Goal: Information Seeking & Learning: Learn about a topic

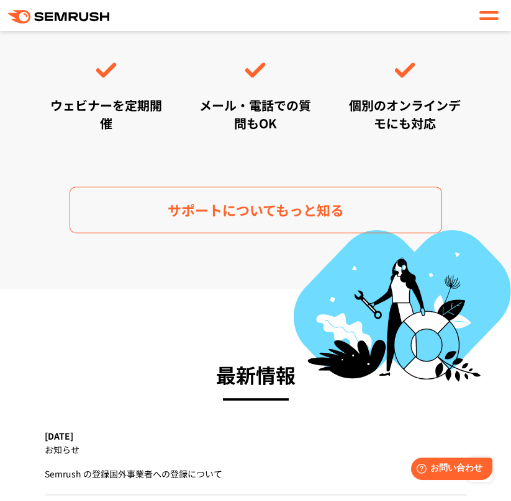
scroll to position [5148, 0]
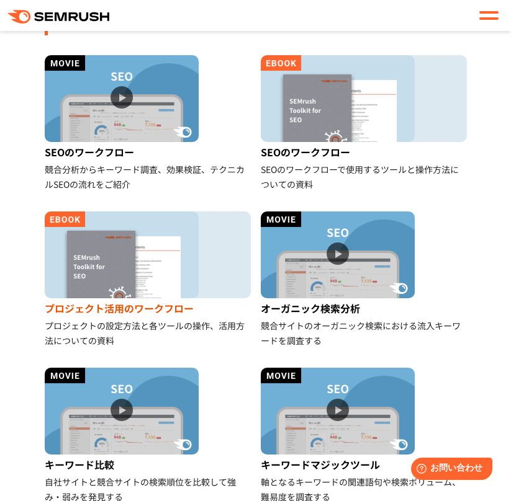
scroll to position [372, 0]
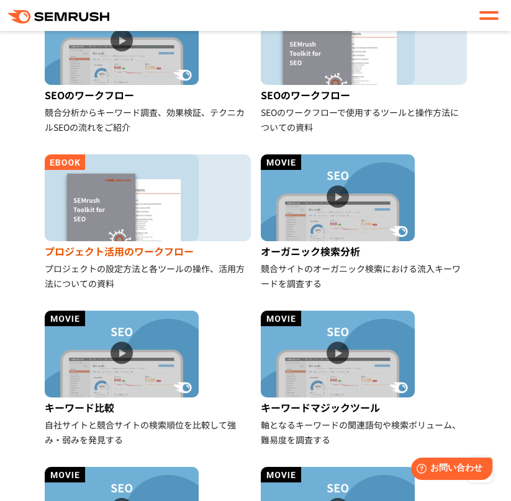
click at [215, 264] on div "プロジェクトの設定方法と各ツールの操作、活用方法についての資料" at bounding box center [148, 276] width 206 height 30
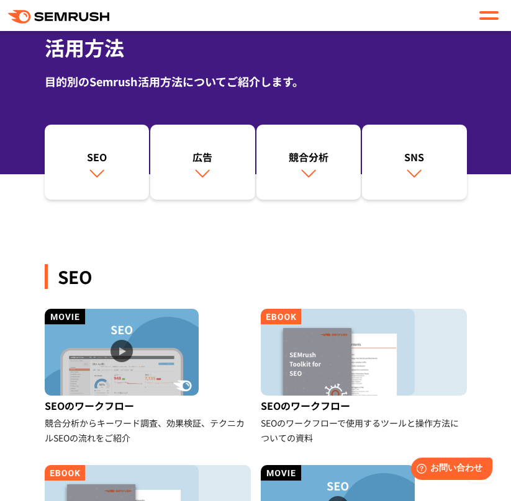
scroll to position [62, 0]
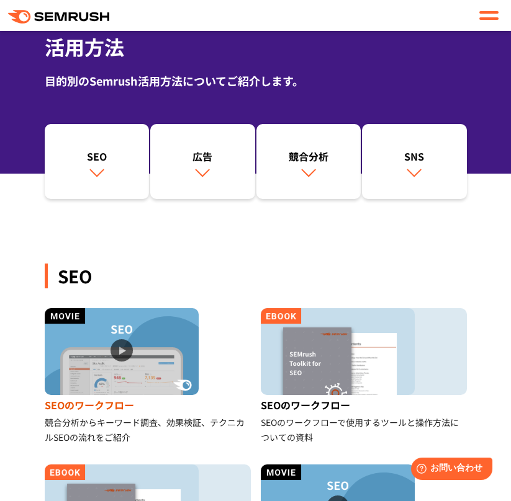
click at [203, 409] on div "SEOのワークフロー" at bounding box center [148, 405] width 206 height 20
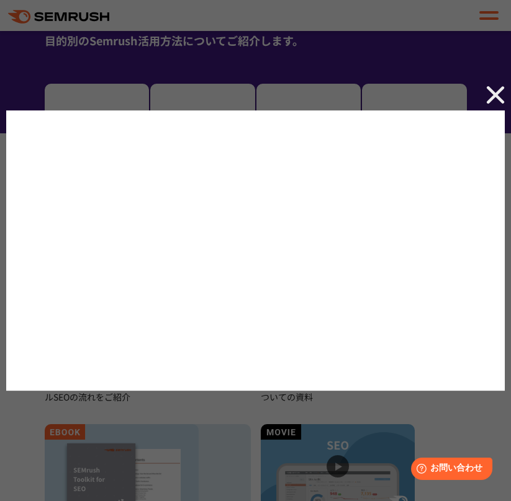
scroll to position [123, 0]
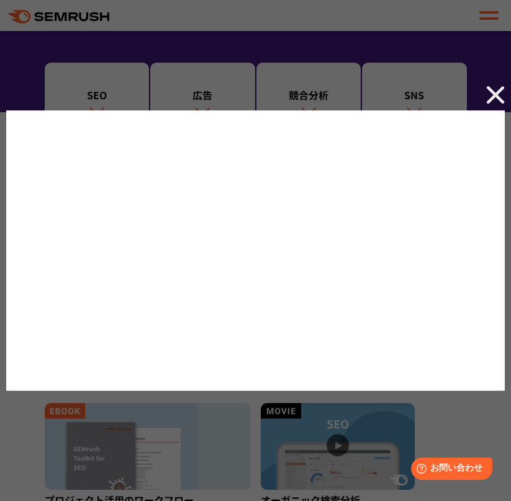
click at [489, 83] on div at bounding box center [255, 250] width 511 height 501
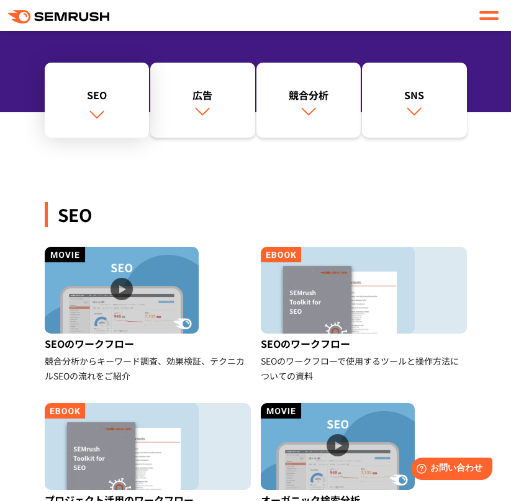
click at [107, 90] on div "SEO" at bounding box center [97, 94] width 92 height 15
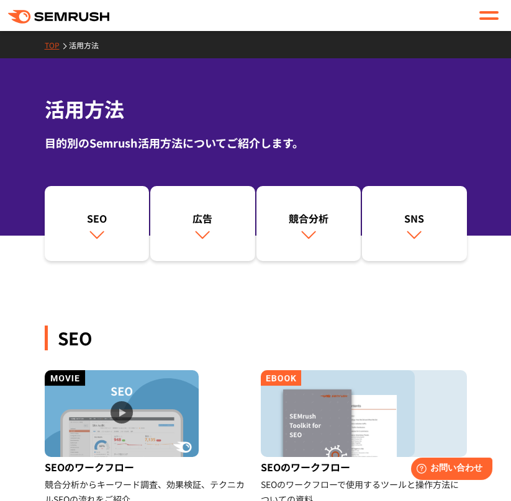
click at [52, 48] on link "TOP" at bounding box center [57, 45] width 24 height 11
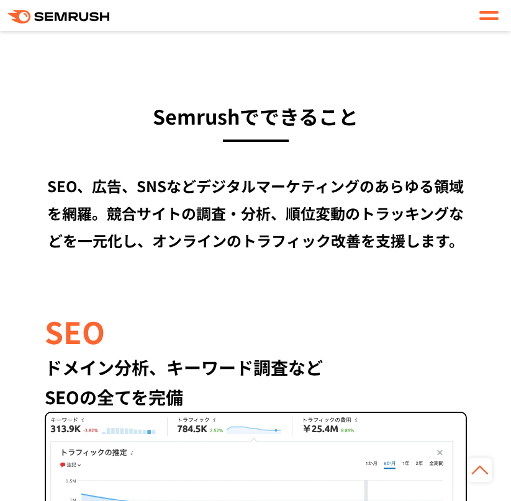
scroll to position [744, 0]
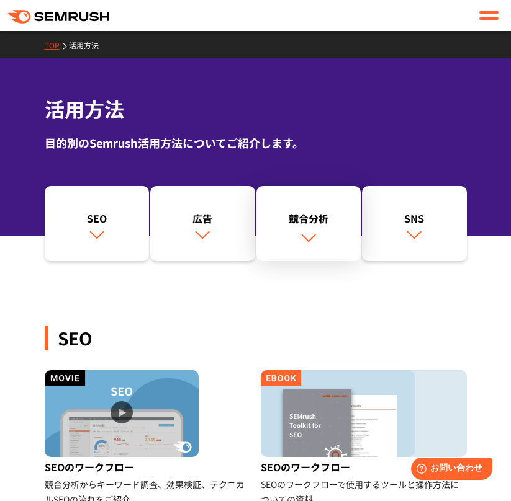
click at [310, 228] on link "競合分析" at bounding box center [308, 224] width 105 height 76
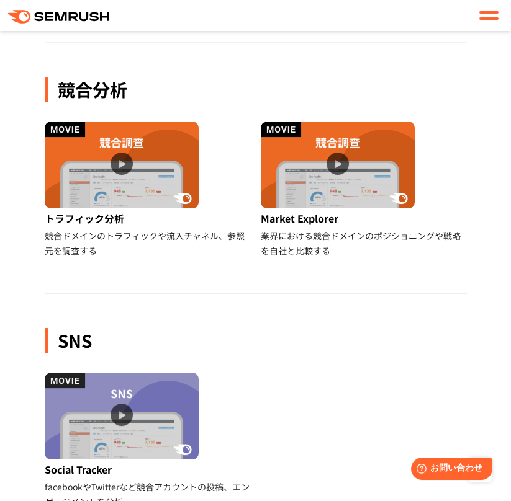
scroll to position [1540, 0]
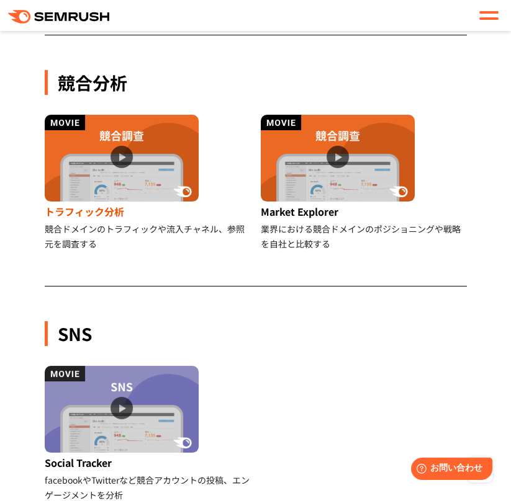
click at [102, 208] on div "トラフィック分析" at bounding box center [148, 212] width 206 height 20
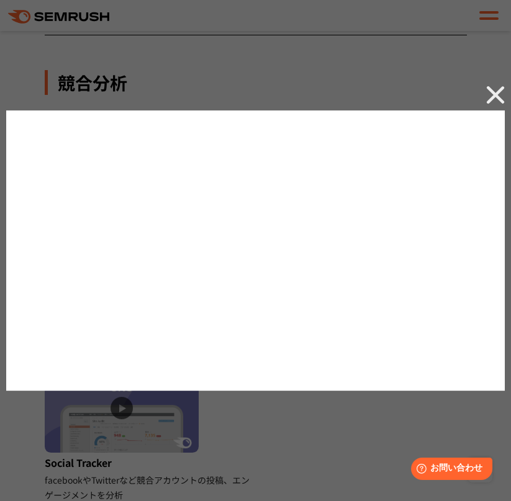
click at [490, 91] on img at bounding box center [495, 95] width 19 height 19
